Goal: Transaction & Acquisition: Purchase product/service

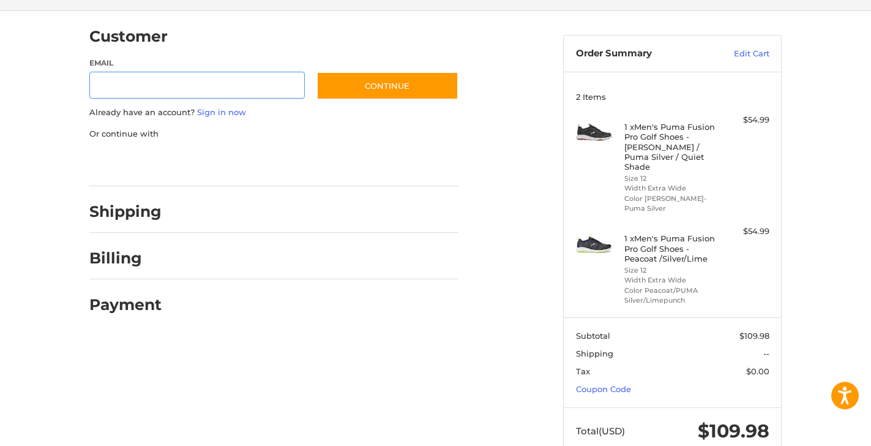
scroll to position [110, 0]
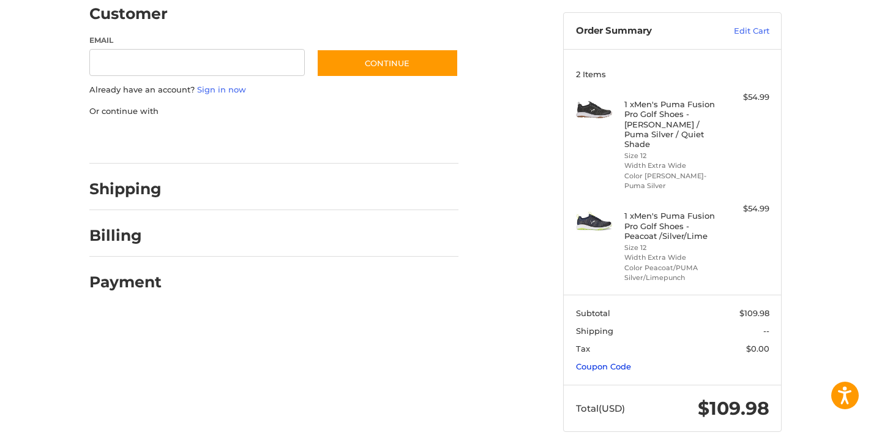
click at [599, 361] on link "Coupon Code" at bounding box center [603, 366] width 55 height 10
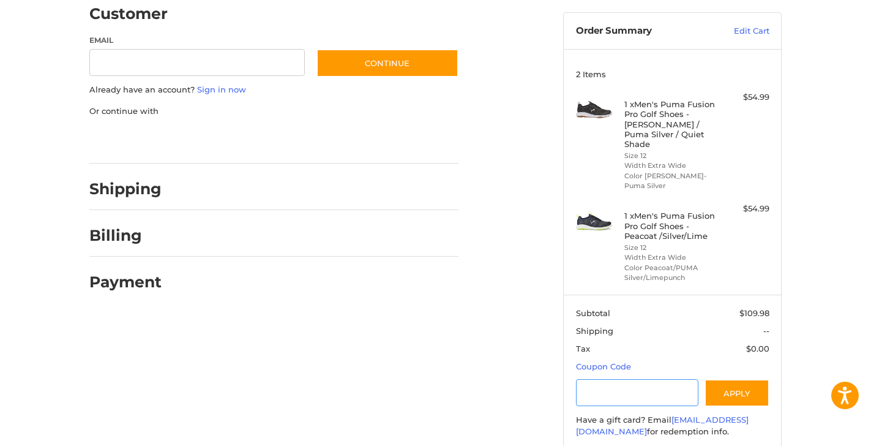
click at [599, 386] on input "Gift Certificate or Coupon Code" at bounding box center [637, 393] width 123 height 28
type input "******"
click at [733, 381] on button "Apply" at bounding box center [737, 393] width 65 height 28
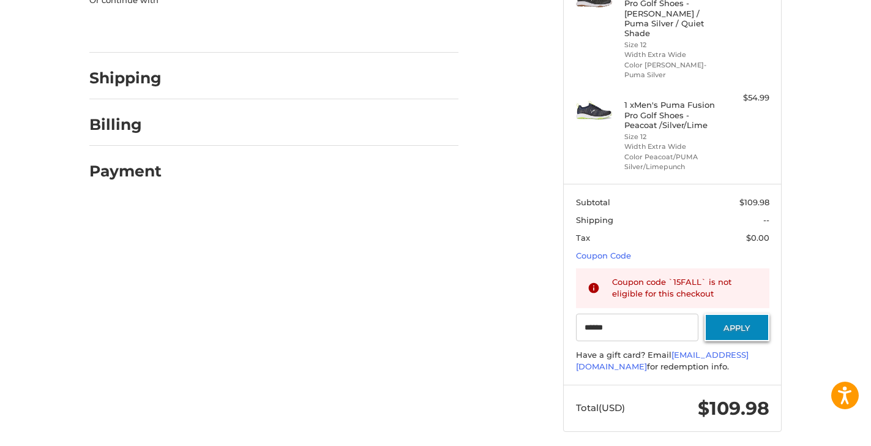
scroll to position [0, 0]
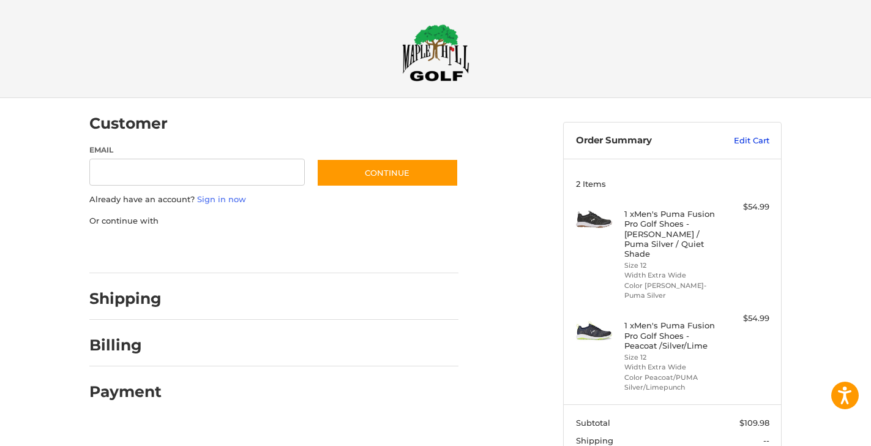
click at [751, 141] on link "Edit Cart" at bounding box center [739, 141] width 62 height 12
